Goal: Task Accomplishment & Management: Use online tool/utility

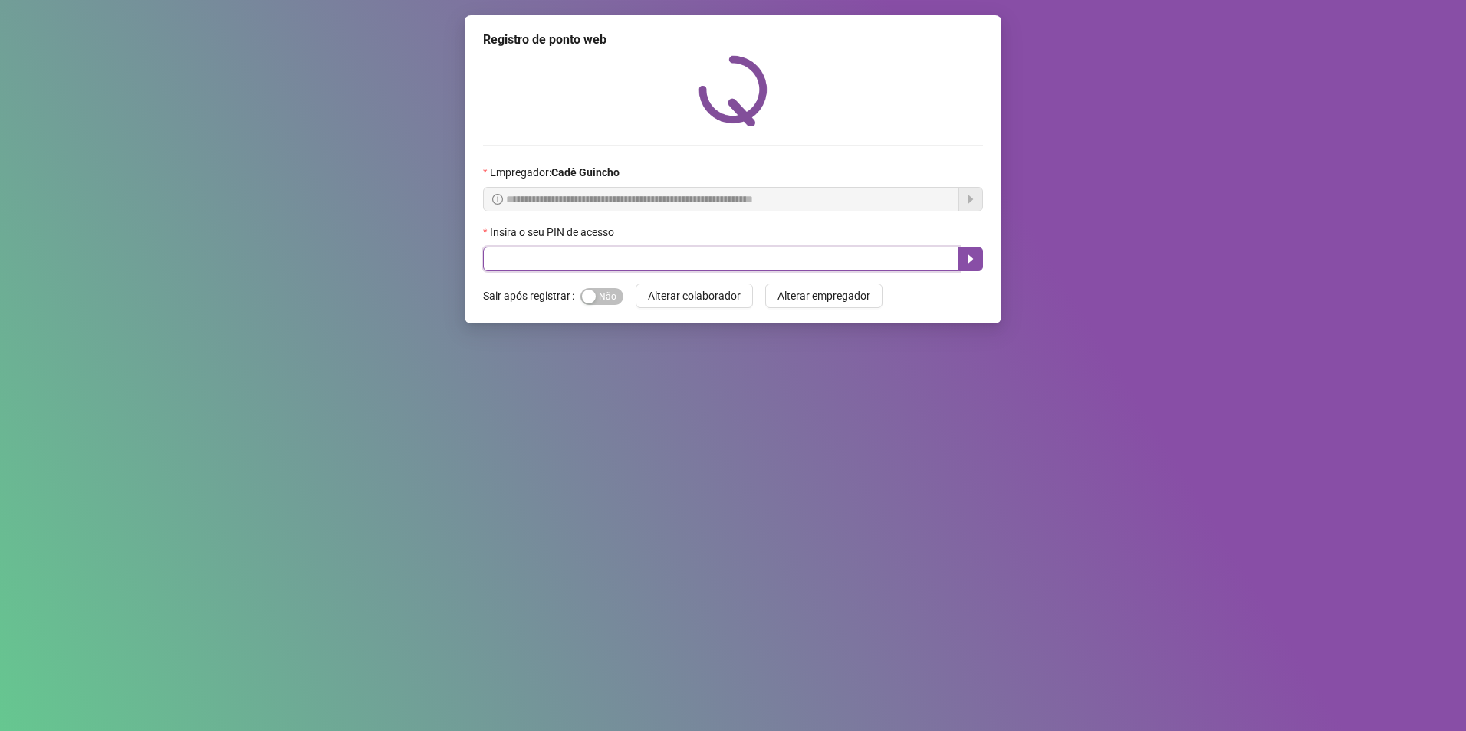
click at [595, 264] on input "text" at bounding box center [721, 259] width 476 height 25
type input "*****"
click at [975, 257] on icon "caret-right" at bounding box center [970, 259] width 12 height 12
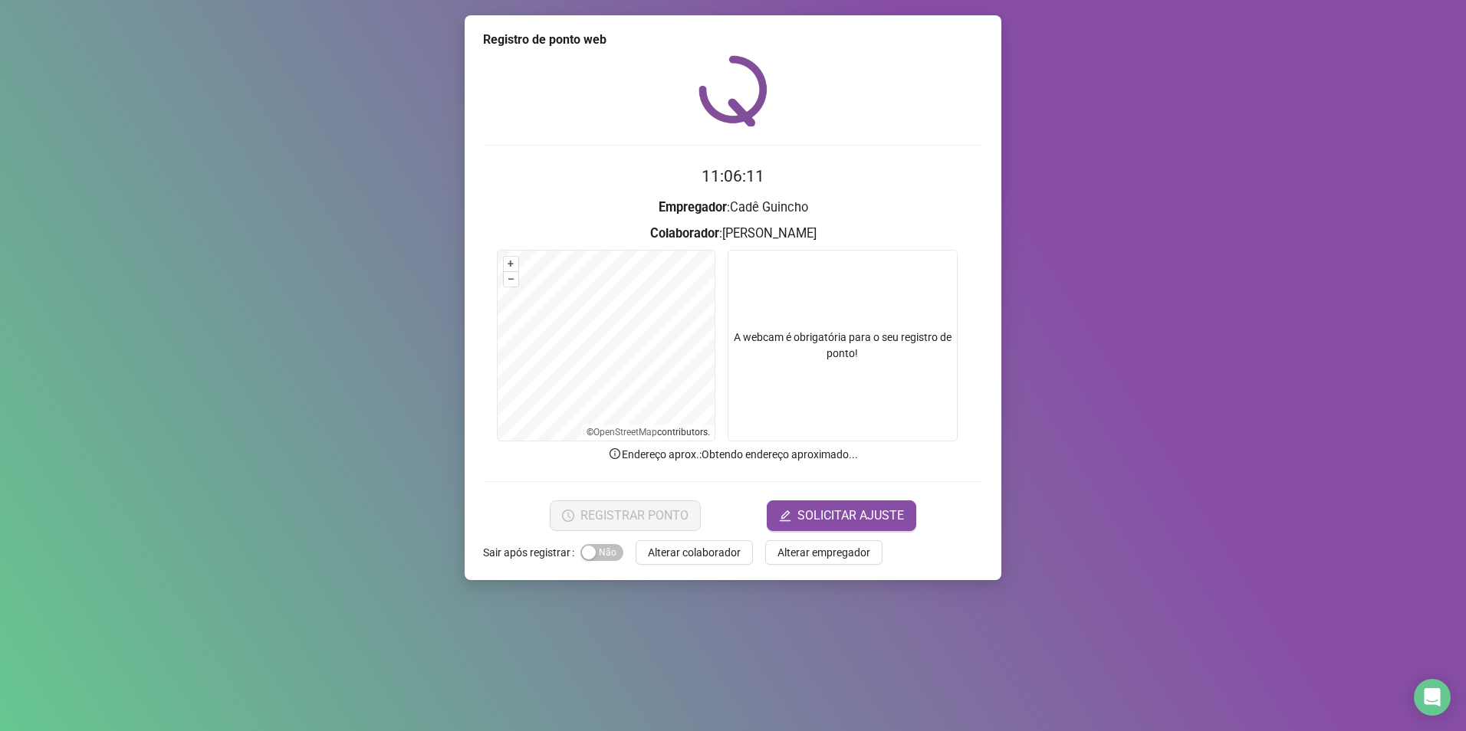
click at [1074, 215] on div "Registro de ponto web 11:06:11 Empregador : [PERSON_NAME] : [PERSON_NAME] + – ⇧…" at bounding box center [733, 365] width 1466 height 731
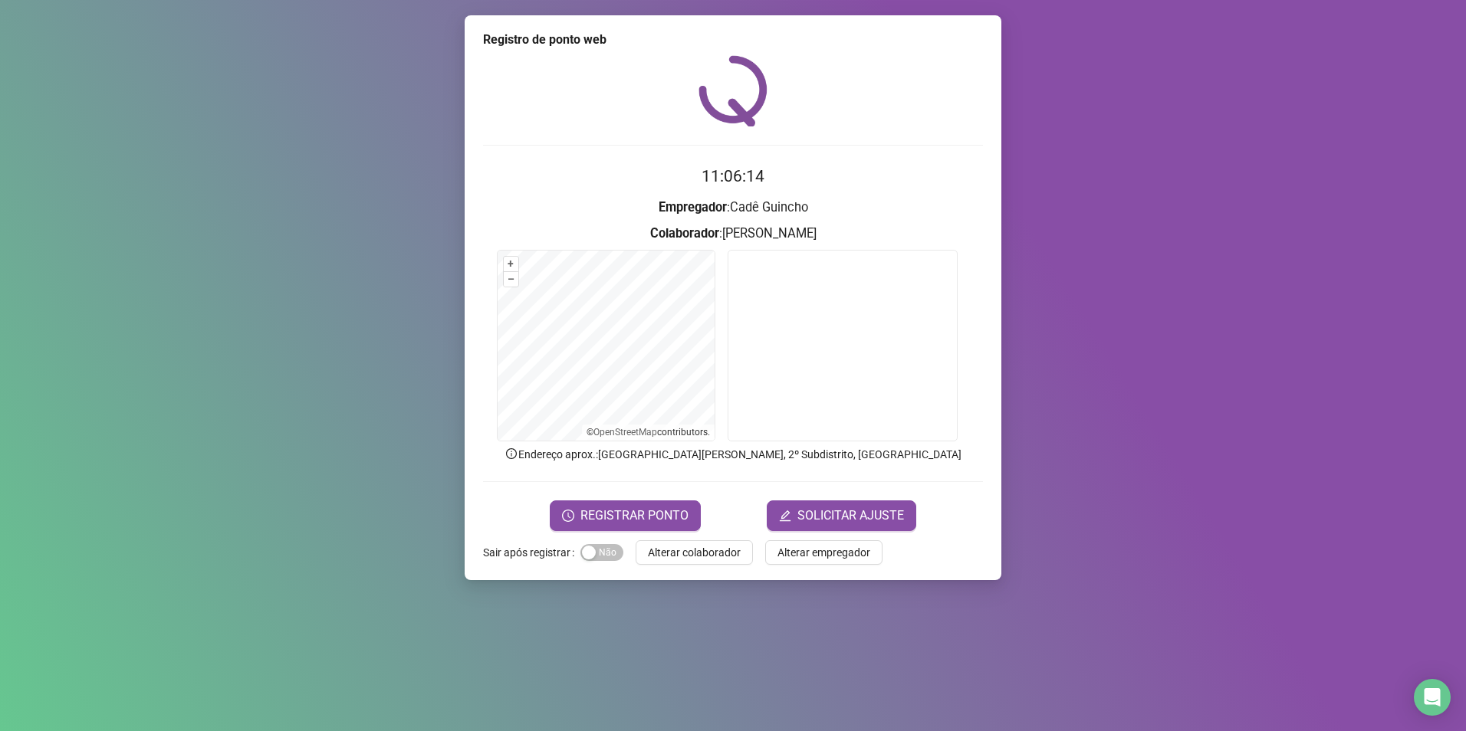
drag, startPoint x: 344, startPoint y: 317, endPoint x: 333, endPoint y: 300, distance: 20.4
click at [333, 300] on div "Registro de ponto web 11:06:14 Empregador : [PERSON_NAME] : [PERSON_NAME] + – ⇧…" at bounding box center [733, 365] width 1466 height 731
click at [656, 513] on span "REGISTRAR PONTO" at bounding box center [634, 516] width 108 height 18
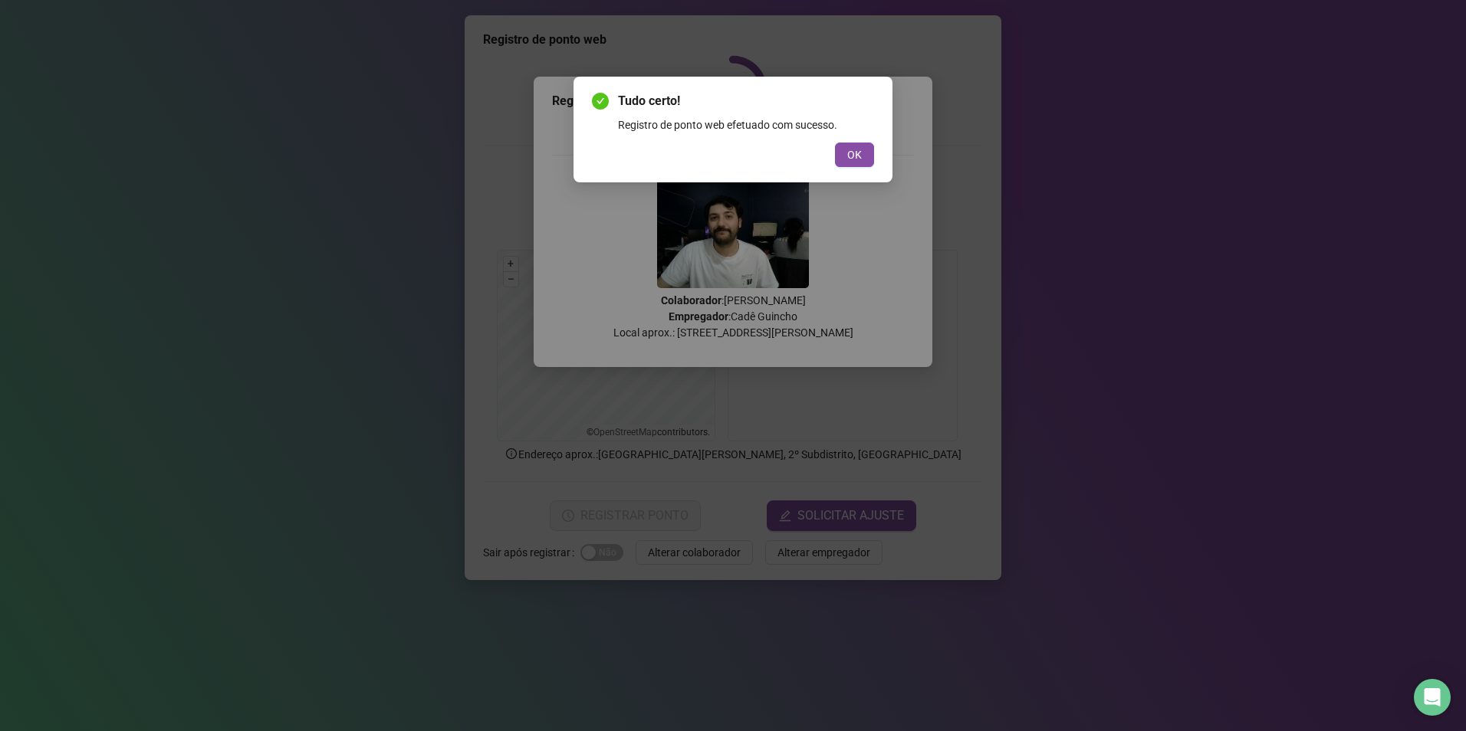
click at [851, 170] on div "Tudo certo! Registro de ponto web efetuado com sucesso. OK" at bounding box center [732, 130] width 319 height 106
click at [853, 164] on button "OK" at bounding box center [854, 155] width 39 height 25
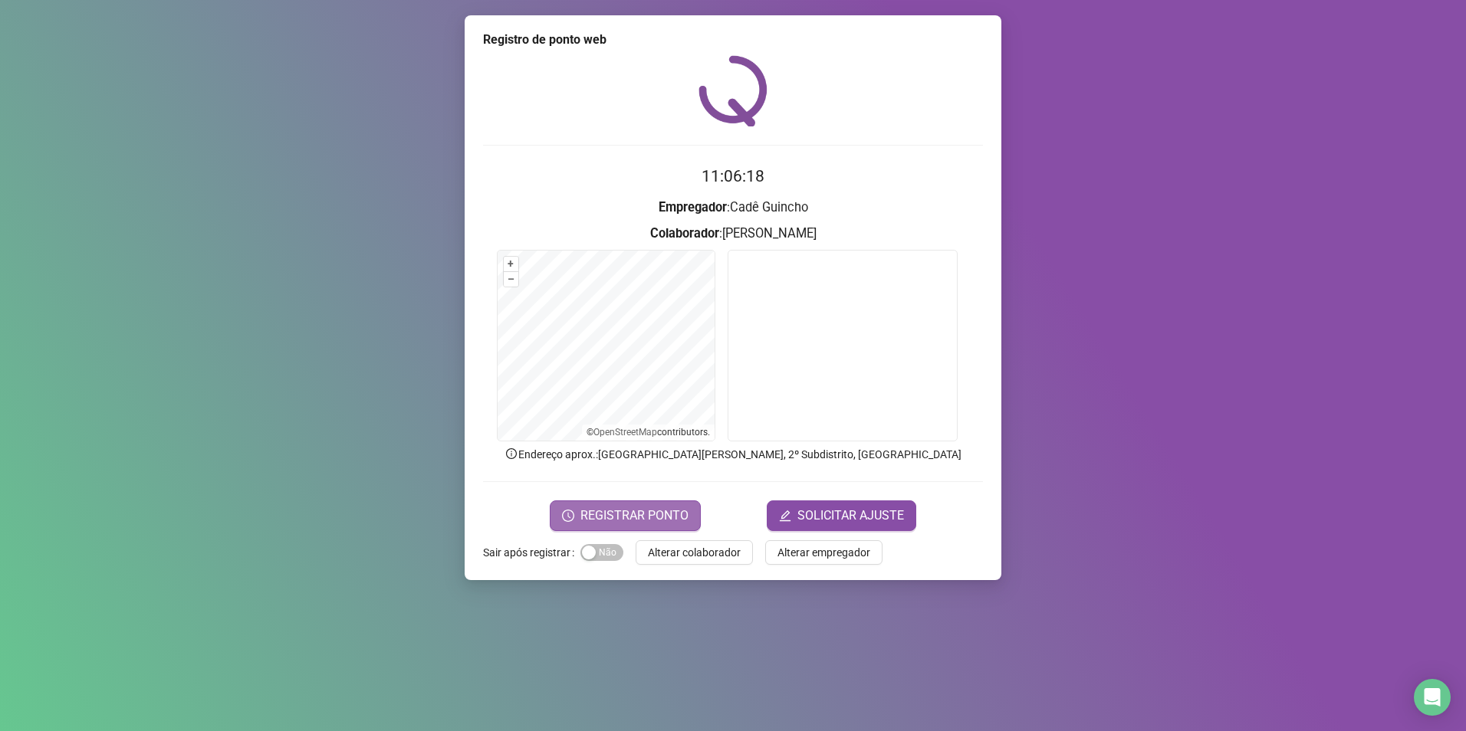
click at [678, 515] on span "REGISTRAR PONTO" at bounding box center [634, 516] width 108 height 18
